Goal: Information Seeking & Learning: Check status

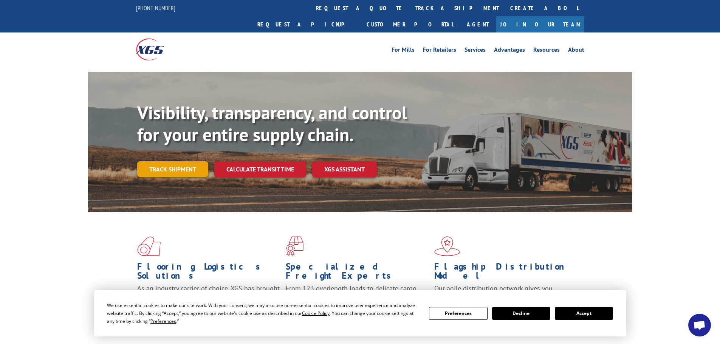
click at [175, 161] on link "Track shipment" at bounding box center [172, 169] width 71 height 16
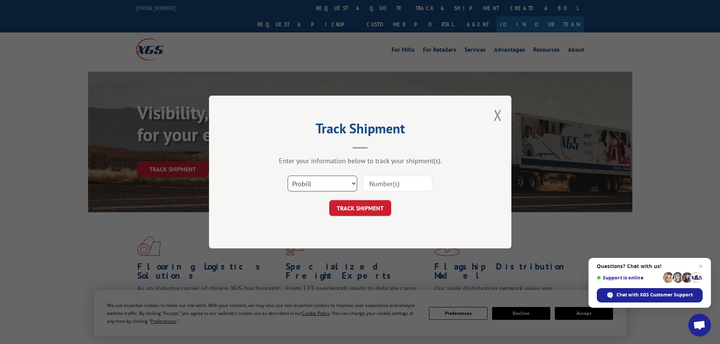
click at [329, 183] on select "Select category... Probill BOL PO" at bounding box center [323, 184] width 70 height 16
select select "po"
click at [288, 176] on select "Select category... Probill BOL PO" at bounding box center [323, 184] width 70 height 16
click at [377, 180] on input at bounding box center [398, 184] width 70 height 16
paste input "46518438"
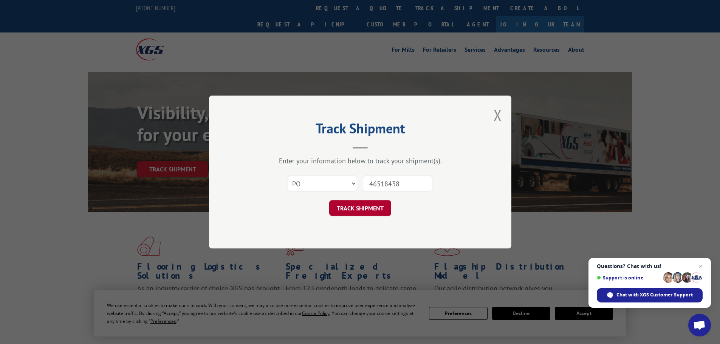
type input "46518438"
click at [362, 206] on button "TRACK SHIPMENT" at bounding box center [360, 208] width 62 height 16
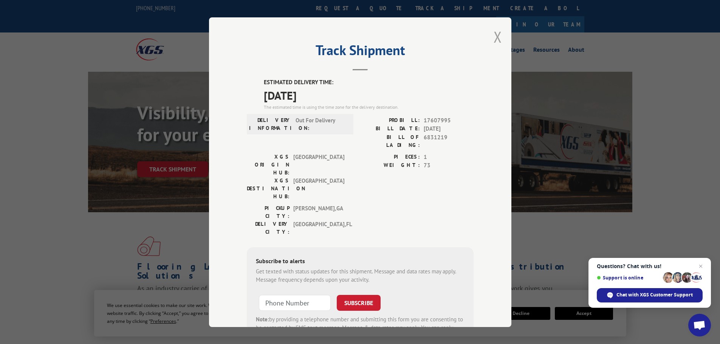
click at [494, 39] on button "Close modal" at bounding box center [498, 37] width 8 height 20
